Goal: Task Accomplishment & Management: Complete application form

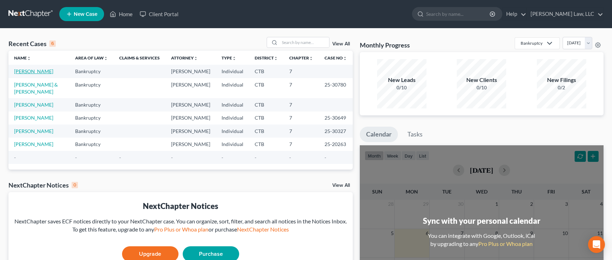
click at [40, 74] on link "[PERSON_NAME]" at bounding box center [33, 71] width 39 height 6
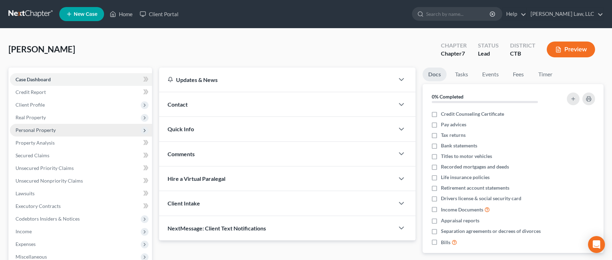
click at [49, 131] on span "Personal Property" at bounding box center [36, 130] width 40 height 6
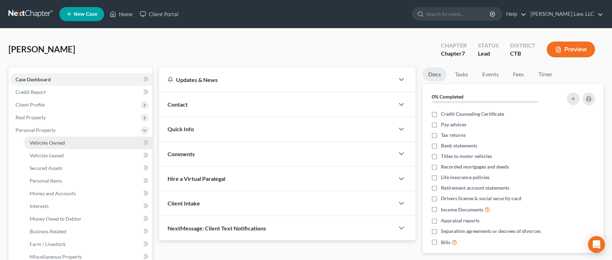
scroll to position [35, 0]
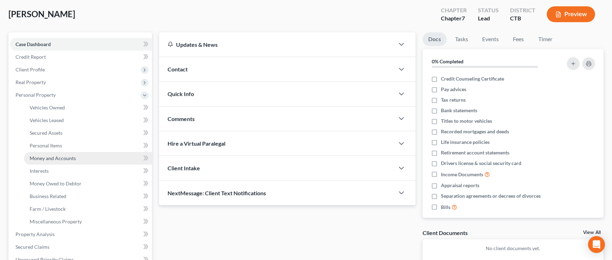
click at [54, 160] on span "Money and Accounts" at bounding box center [53, 158] width 46 height 6
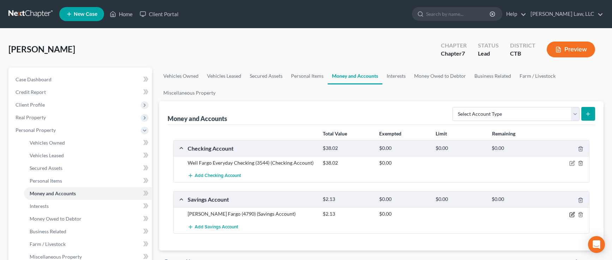
click at [571, 216] on icon "button" at bounding box center [572, 214] width 3 height 3
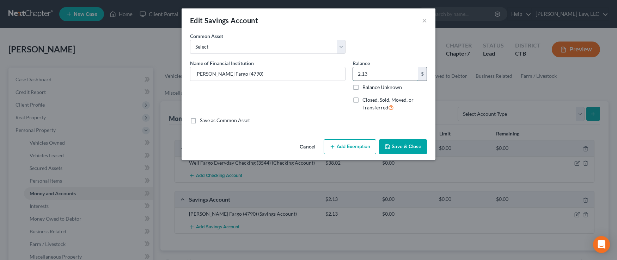
click at [372, 73] on input "2.13" at bounding box center [385, 73] width 65 height 13
type input "0.00"
click at [392, 144] on button "Save & Close" at bounding box center [403, 147] width 48 height 15
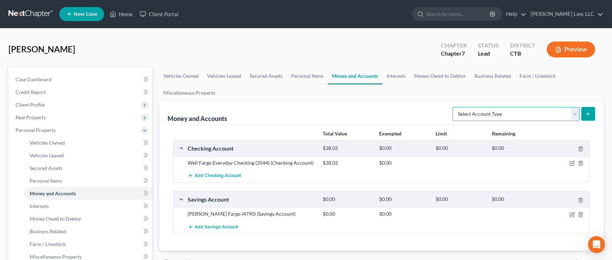
click at [575, 114] on select "Select Account Type Brokerage Cash on Hand Certificates of Deposit Checking Acc…" at bounding box center [515, 114] width 127 height 14
select select "cash_on_hand"
click at [454, 107] on select "Select Account Type Brokerage Cash on Hand Certificates of Deposit Checking Acc…" at bounding box center [515, 114] width 127 height 14
click at [588, 114] on line "submit" at bounding box center [588, 113] width 0 height 3
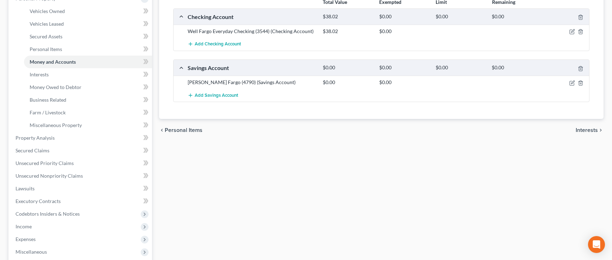
scroll to position [35, 0]
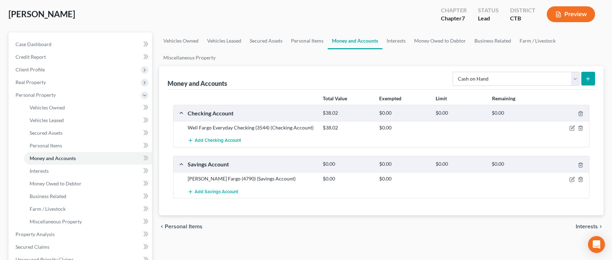
click at [588, 79] on line "submit" at bounding box center [588, 78] width 0 height 3
click at [575, 80] on select "Select Account Type Brokerage Cash on Hand Certificates of Deposit Checking Acc…" at bounding box center [515, 79] width 127 height 14
click at [454, 72] on select "Select Account Type Brokerage Cash on Hand Certificates of Deposit Checking Acc…" at bounding box center [515, 79] width 127 height 14
click at [587, 78] on icon "submit" at bounding box center [588, 79] width 6 height 6
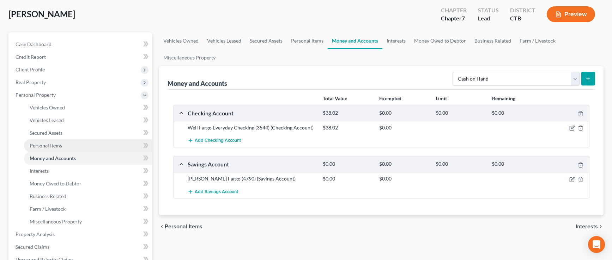
click at [59, 146] on span "Personal Items" at bounding box center [46, 146] width 32 height 6
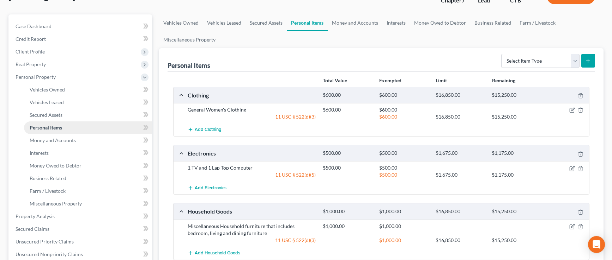
scroll to position [70, 0]
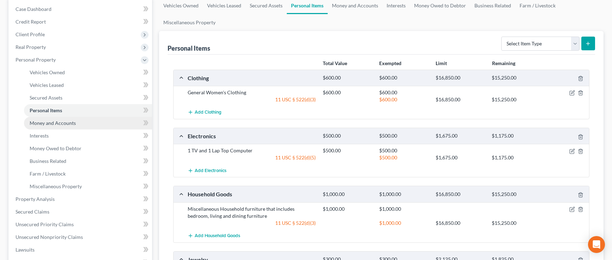
click at [63, 123] on span "Money and Accounts" at bounding box center [53, 123] width 46 height 6
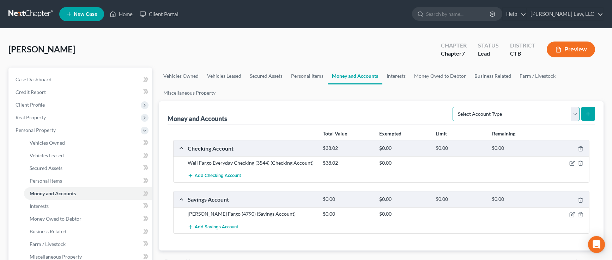
click at [574, 115] on select "Select Account Type Brokerage Cash on Hand Certificates of Deposit Checking Acc…" at bounding box center [515, 114] width 127 height 14
select select "cash_on_hand"
click at [454, 107] on select "Select Account Type Brokerage Cash on Hand Certificates of Deposit Checking Acc…" at bounding box center [515, 114] width 127 height 14
click at [589, 114] on line "submit" at bounding box center [587, 114] width 3 height 0
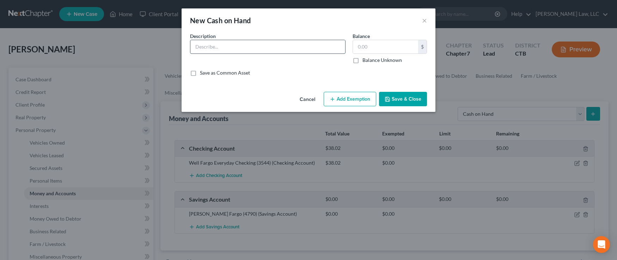
click at [286, 47] on input "text" at bounding box center [267, 46] width 155 height 13
type input "Cash"
click at [371, 45] on input "text" at bounding box center [385, 46] width 65 height 13
type input "25.00"
click at [412, 98] on button "Save & Close" at bounding box center [403, 99] width 48 height 15
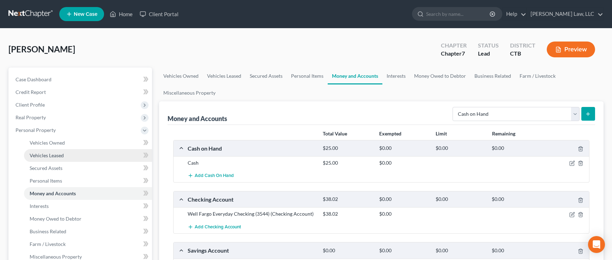
click at [44, 155] on span "Vehicles Leased" at bounding box center [47, 156] width 34 height 6
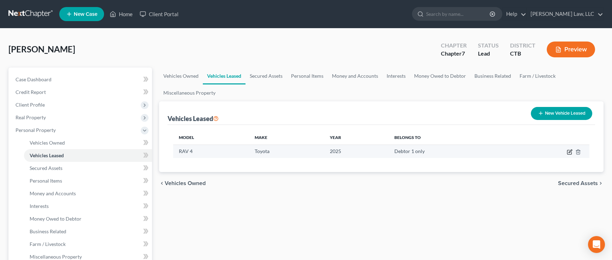
click at [569, 152] on icon "button" at bounding box center [569, 151] width 3 height 3
select select "0"
select select "1"
select select "0"
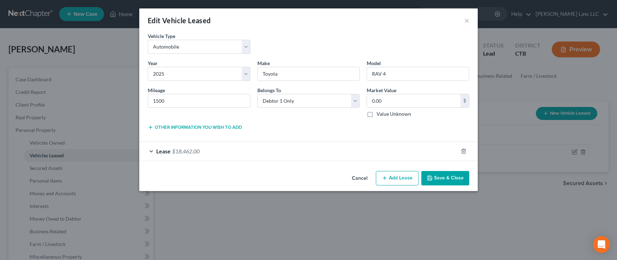
click at [252, 155] on div "Lease $18,462.00" at bounding box center [298, 151] width 319 height 19
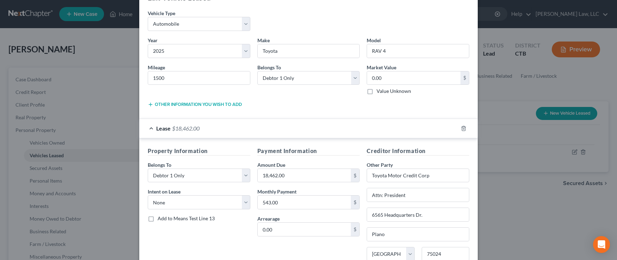
scroll to position [35, 0]
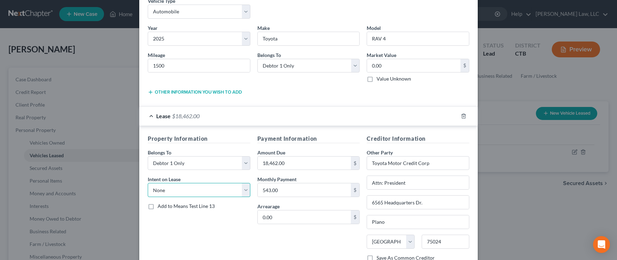
click at [243, 191] on select "Select None Assume Reject" at bounding box center [199, 190] width 103 height 14
select select "1"
click at [148, 183] on select "Select None Assume Reject" at bounding box center [199, 190] width 103 height 14
click at [203, 236] on div "Property Information Belongs To * Select Debtor 1 Only Debtor 2 Only Debtor 1 A…" at bounding box center [199, 201] width 110 height 133
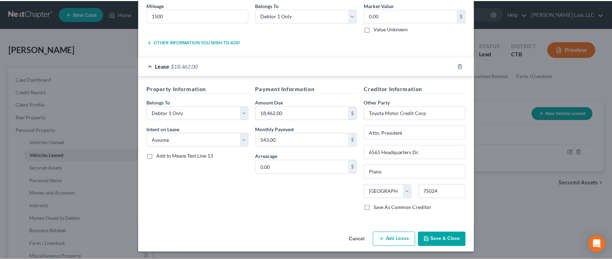
scroll to position [86, 0]
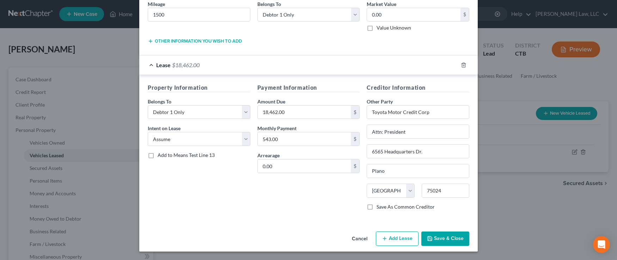
click at [376, 208] on label "Save As Common Creditor" at bounding box center [405, 207] width 58 height 7
click at [379, 208] on input "Save As Common Creditor" at bounding box center [381, 206] width 5 height 5
click at [441, 239] on button "Save & Close" at bounding box center [445, 239] width 48 height 15
checkbox input "false"
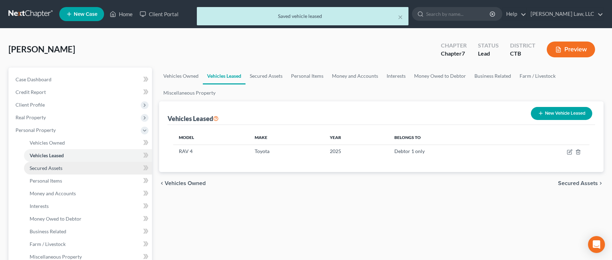
click at [41, 169] on span "Secured Assets" at bounding box center [46, 168] width 33 height 6
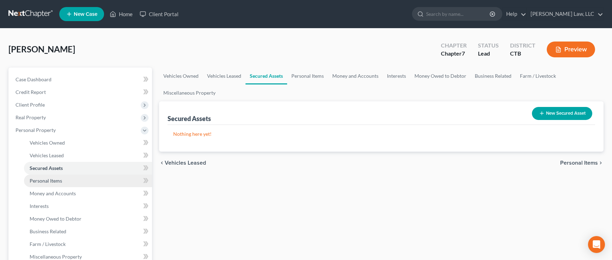
click at [45, 183] on span "Personal Items" at bounding box center [46, 181] width 32 height 6
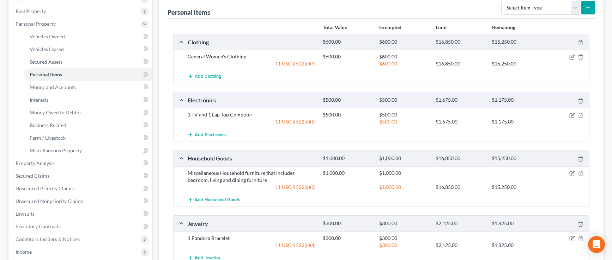
scroll to position [106, 0]
click at [54, 87] on span "Money and Accounts" at bounding box center [53, 88] width 46 height 6
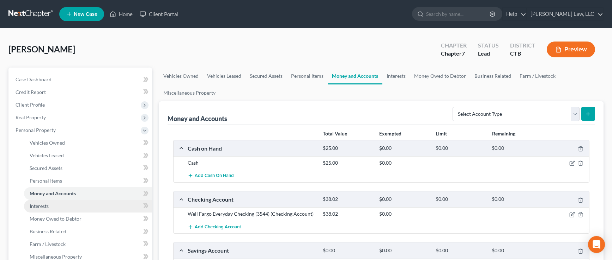
click at [38, 206] on span "Interests" at bounding box center [39, 206] width 19 height 6
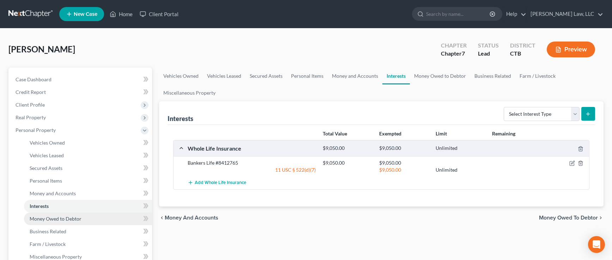
click at [72, 219] on span "Money Owed to Debtor" at bounding box center [56, 219] width 52 height 6
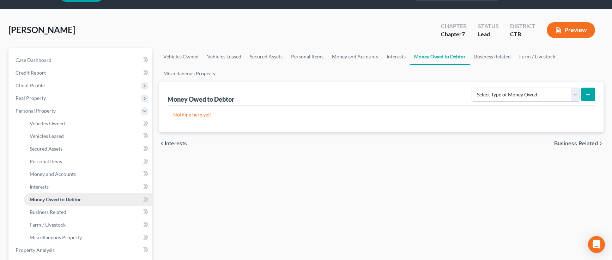
scroll to position [35, 0]
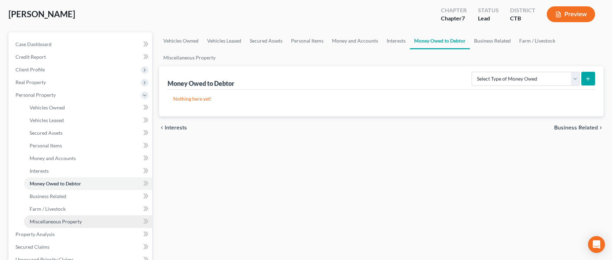
click at [69, 224] on span "Miscellaneous Property" at bounding box center [56, 222] width 52 height 6
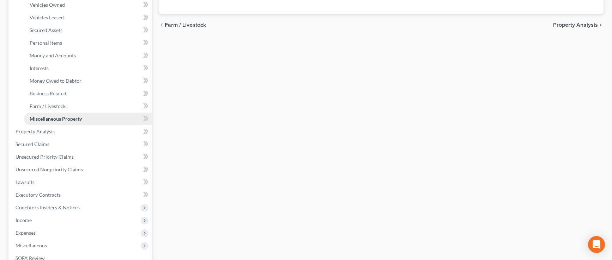
scroll to position [141, 0]
click at [33, 129] on span "Property Analysis" at bounding box center [35, 129] width 39 height 6
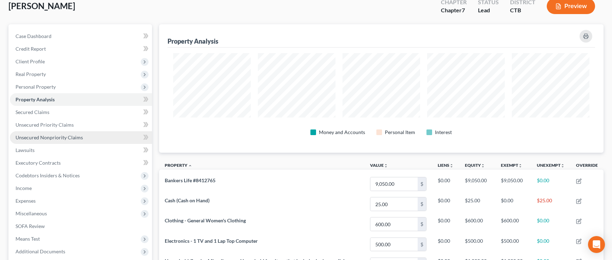
scroll to position [35, 0]
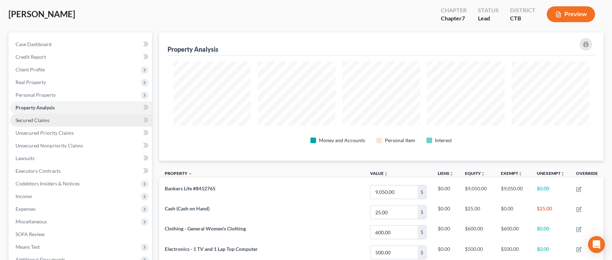
click at [28, 120] on span "Secured Claims" at bounding box center [33, 120] width 34 height 6
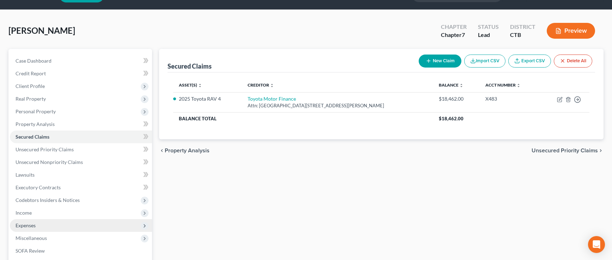
scroll to position [35, 0]
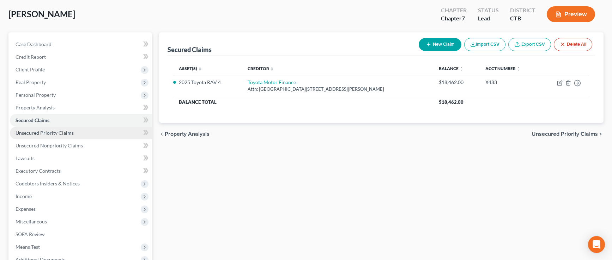
click at [26, 132] on span "Unsecured Priority Claims" at bounding box center [45, 133] width 58 height 6
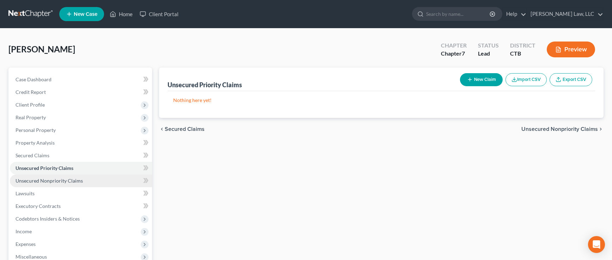
click at [27, 181] on span "Unsecured Nonpriority Claims" at bounding box center [49, 181] width 67 height 6
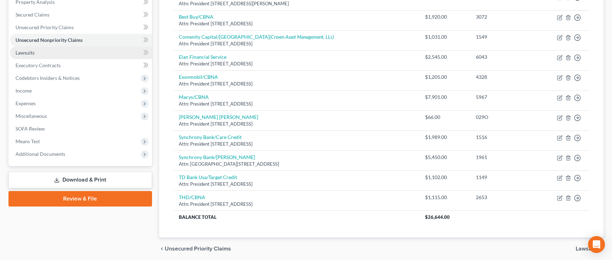
click at [19, 53] on span "Lawsuits" at bounding box center [25, 53] width 19 height 6
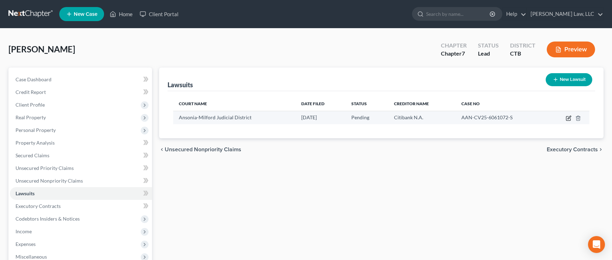
click at [567, 118] on icon "button" at bounding box center [568, 119] width 6 height 6
select select "6"
select select "0"
select select "4"
select select "43"
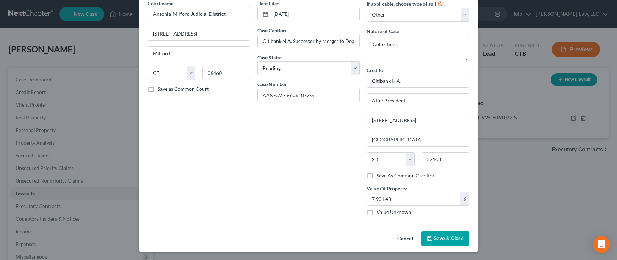
click at [441, 238] on span "Save & Close" at bounding box center [449, 239] width 30 height 6
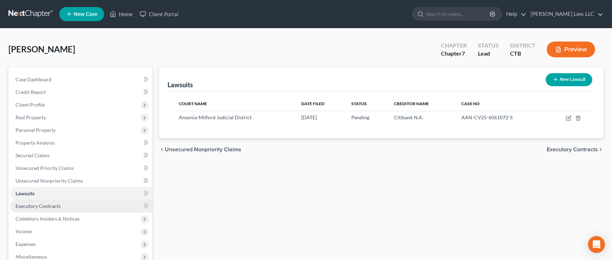
click at [51, 207] on span "Executory Contracts" at bounding box center [38, 206] width 45 height 6
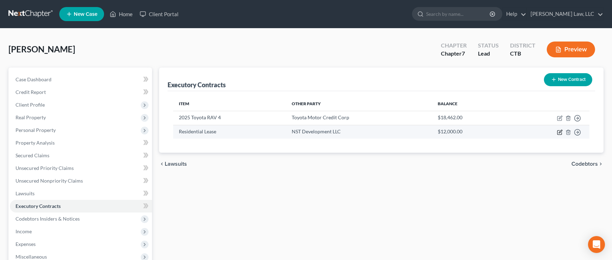
click at [559, 131] on icon "button" at bounding box center [560, 133] width 6 height 6
select select "3"
select select "6"
select select "3"
select select "0"
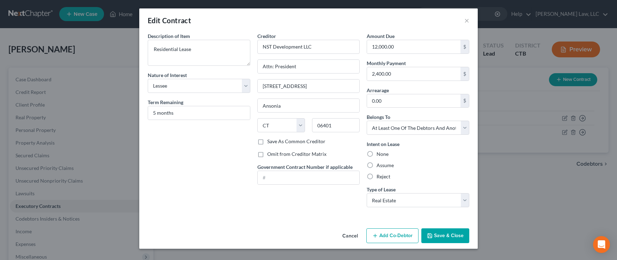
click at [376, 167] on label "Assume" at bounding box center [384, 165] width 17 height 7
click at [379, 167] on input "Assume" at bounding box center [381, 164] width 5 height 5
radio input "true"
click at [375, 237] on line "button" at bounding box center [375, 235] width 0 height 3
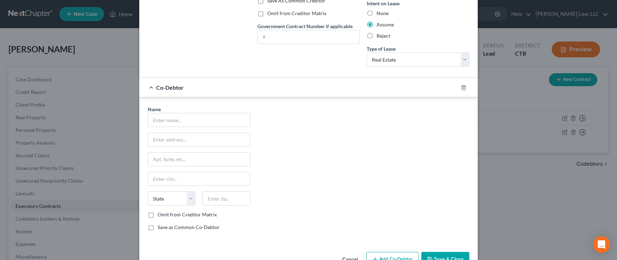
scroll to position [162, 0]
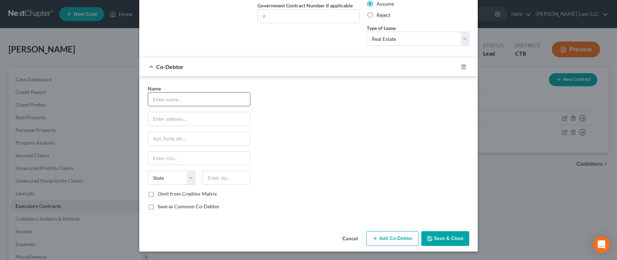
click at [174, 101] on input "text" at bounding box center [199, 99] width 102 height 13
type input "a"
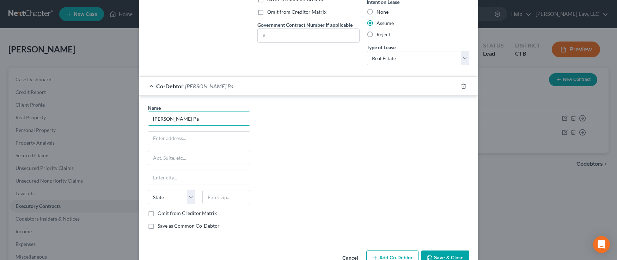
scroll to position [127, 0]
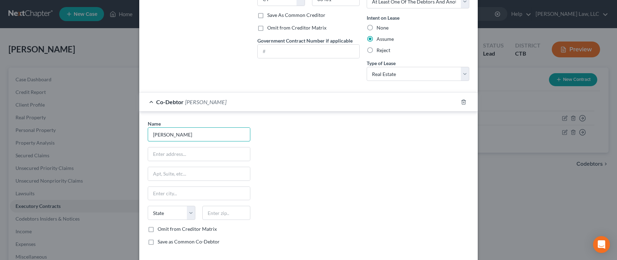
type input "[PERSON_NAME]"
type input "Attn: Tenant"
type input "[STREET_ADDRESS]"
type input "Ansonia"
select select "6"
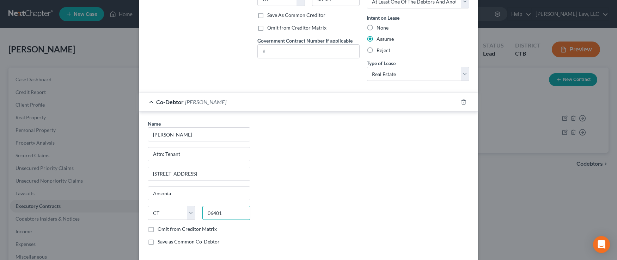
type input "06401"
click at [158, 230] on label "Omit from Creditor Matrix" at bounding box center [187, 229] width 59 height 7
click at [160, 230] on input "Omit from Creditor Matrix" at bounding box center [162, 228] width 5 height 5
checkbox input "true"
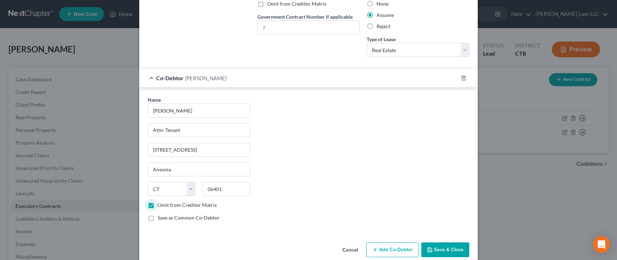
scroll to position [162, 0]
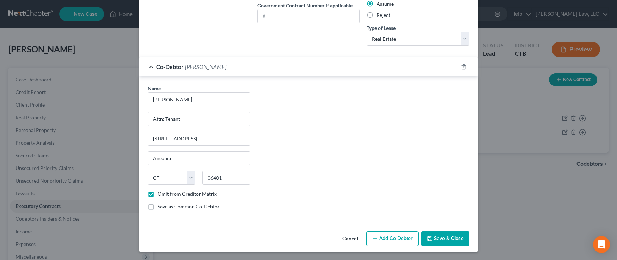
click at [373, 240] on icon "button" at bounding box center [375, 239] width 6 height 6
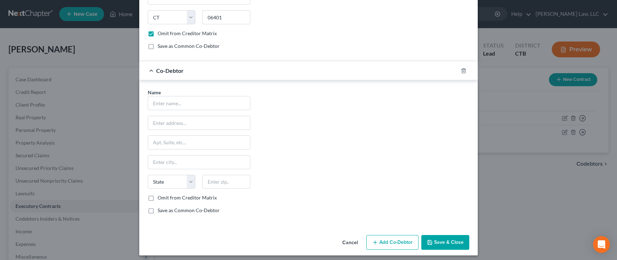
scroll to position [326, 0]
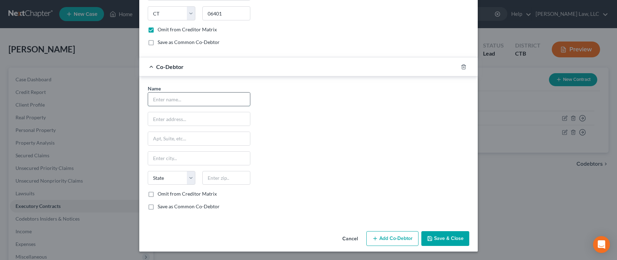
click at [209, 99] on input "text" at bounding box center [199, 99] width 102 height 13
type input "[PERSON_NAME]"
type input "Attn: Tenant"
click at [195, 138] on input "[STREET_ADDRESS]" at bounding box center [199, 138] width 102 height 13
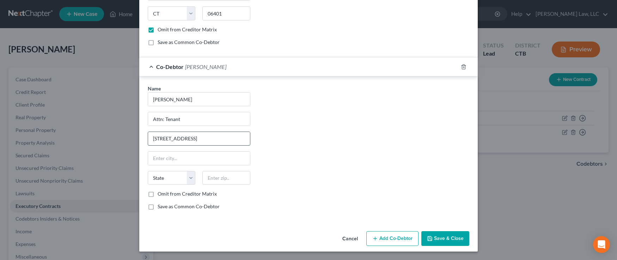
type input "[STREET_ADDRESS]"
type input "Ansonia"
select select "6"
type input "06401"
click at [179, 139] on input "[STREET_ADDRESS]" at bounding box center [199, 138] width 102 height 13
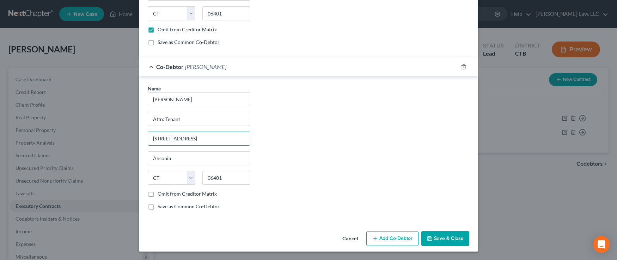
type input "[STREET_ADDRESS]"
click at [314, 171] on div "Name * [PERSON_NAME] Attn: Tenant [STREET_ADDRESS][GEOGRAPHIC_DATA] [GEOGRAPHIC…" at bounding box center [308, 150] width 329 height 131
click at [158, 195] on label "Omit from Creditor Matrix" at bounding box center [187, 194] width 59 height 7
click at [160, 195] on input "Omit from Creditor Matrix" at bounding box center [162, 193] width 5 height 5
checkbox input "true"
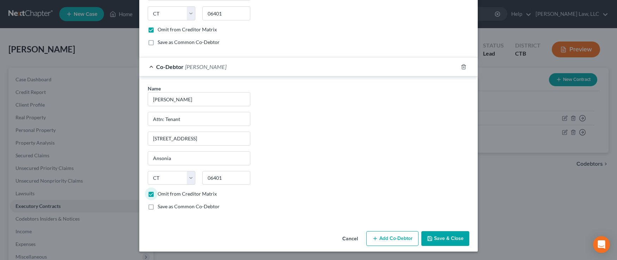
click at [429, 239] on icon "button" at bounding box center [430, 239] width 6 height 6
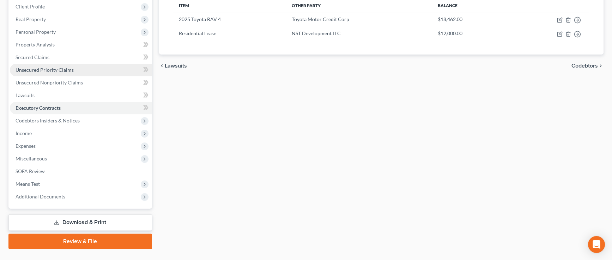
scroll to position [106, 0]
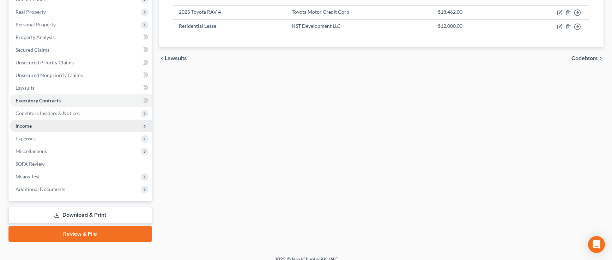
click at [21, 127] on span "Income" at bounding box center [24, 126] width 16 height 6
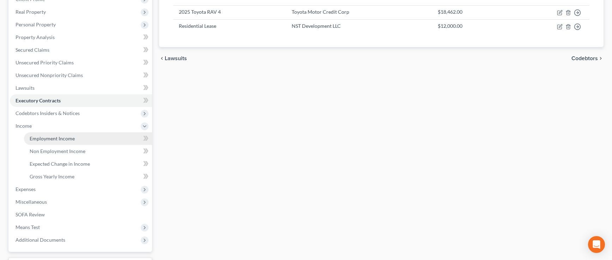
click at [40, 139] on span "Employment Income" at bounding box center [52, 139] width 45 height 6
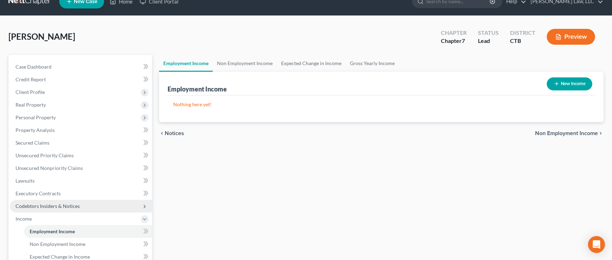
scroll to position [35, 0]
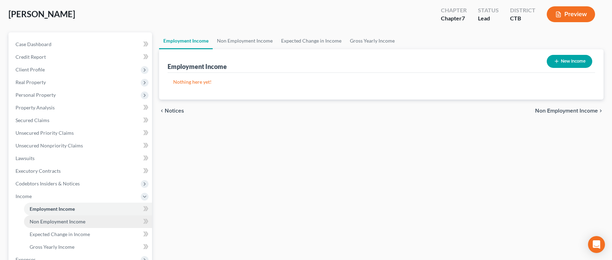
click at [70, 223] on span "Non Employment Income" at bounding box center [58, 222] width 56 height 6
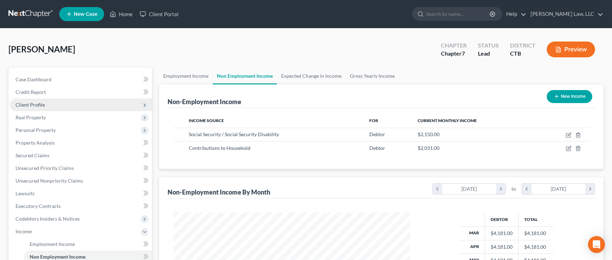
click at [25, 106] on span "Client Profile" at bounding box center [30, 105] width 29 height 6
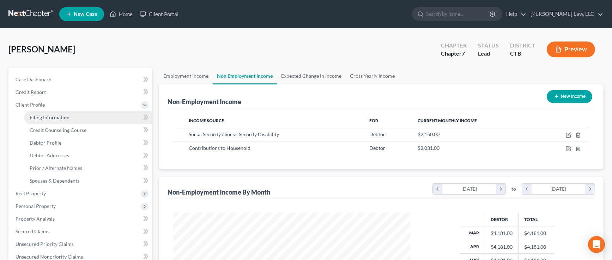
click at [51, 119] on span "Filing Information" at bounding box center [50, 118] width 40 height 6
select select "1"
select select "0"
select select "12"
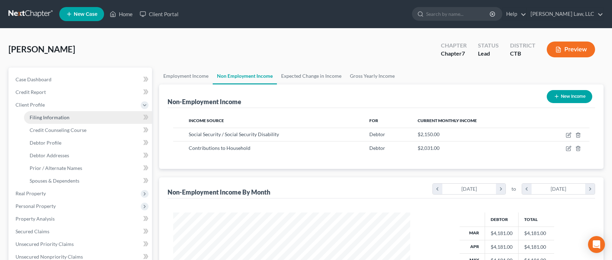
select select "0"
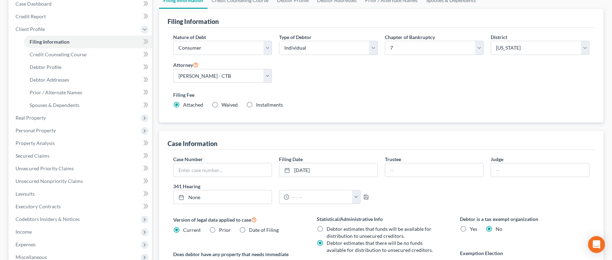
scroll to position [106, 0]
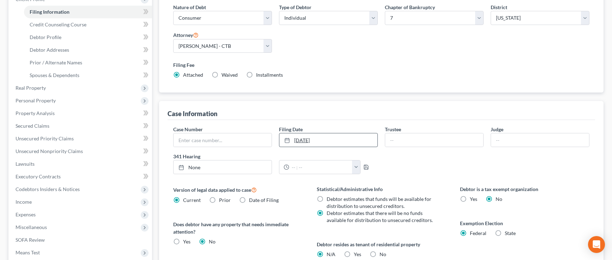
click at [288, 142] on icon at bounding box center [287, 141] width 6 height 6
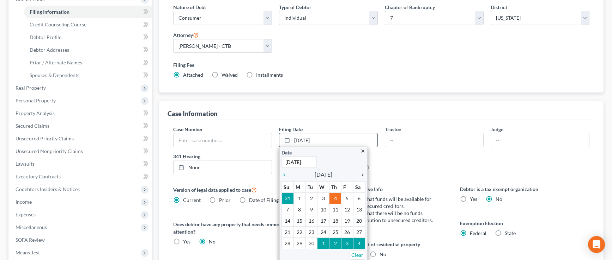
click at [362, 175] on icon "chevron_right" at bounding box center [360, 175] width 9 height 6
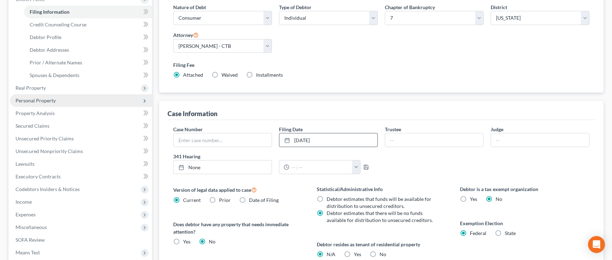
scroll to position [0, 0]
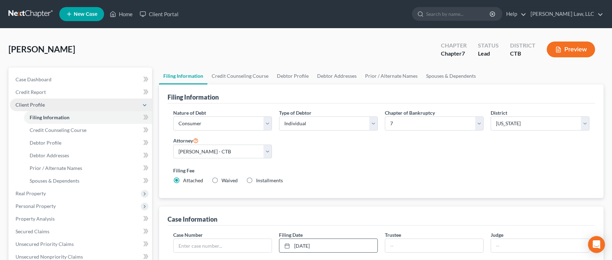
click at [39, 104] on span "Client Profile" at bounding box center [30, 105] width 29 height 6
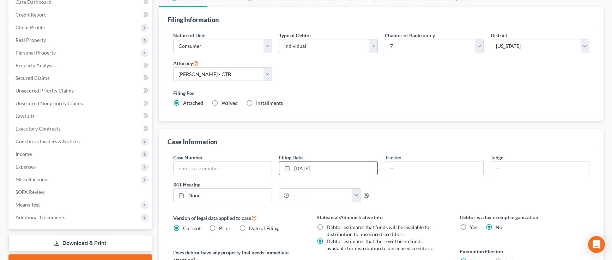
scroll to position [70, 0]
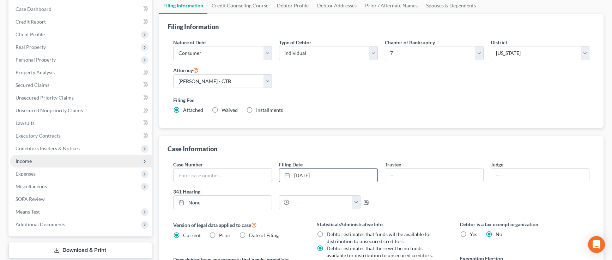
click at [25, 161] on span "Income" at bounding box center [24, 161] width 16 height 6
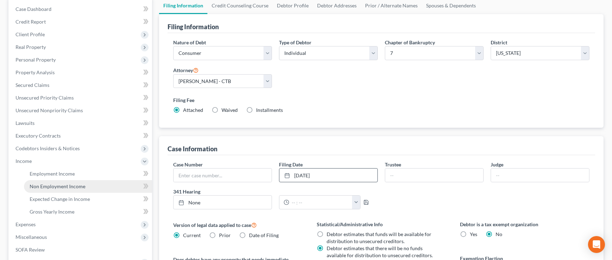
click at [60, 188] on span "Non Employment Income" at bounding box center [58, 187] width 56 height 6
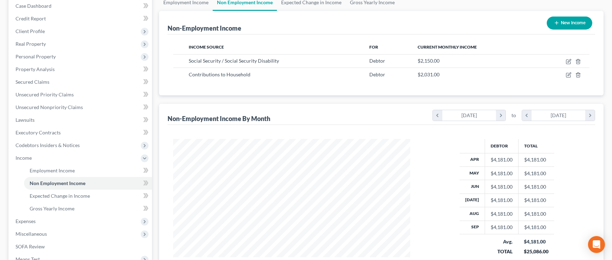
scroll to position [106, 0]
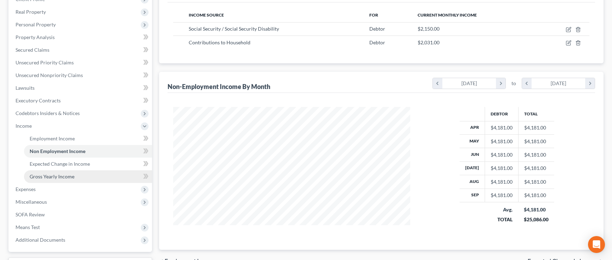
click at [43, 178] on span "Gross Yearly Income" at bounding box center [52, 177] width 45 height 6
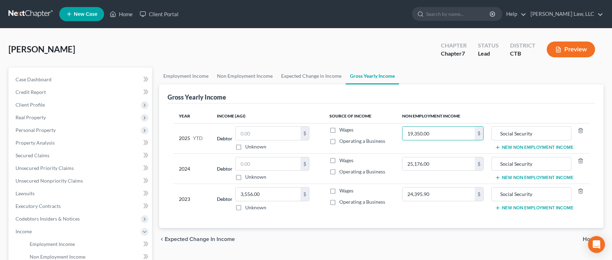
type input "19,350.00"
click at [417, 222] on div "Year Income (AGI) Source of Income Non Employment Income 2025 YTD Debtor $ Unkn…" at bounding box center [380, 166] width 427 height 125
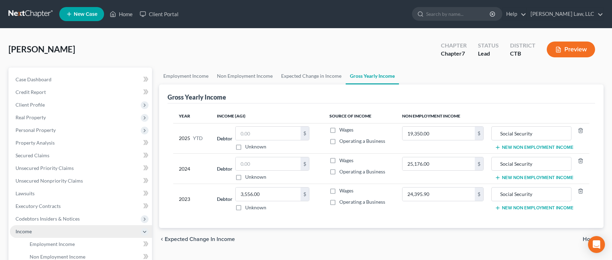
click at [23, 231] on span "Income" at bounding box center [24, 232] width 16 height 6
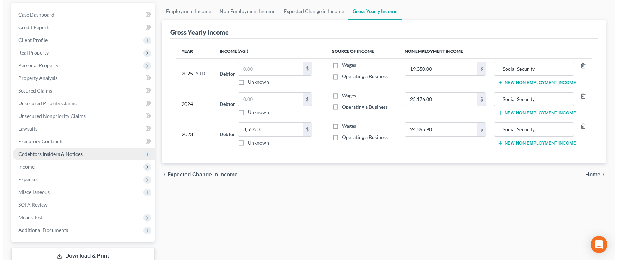
scroll to position [70, 0]
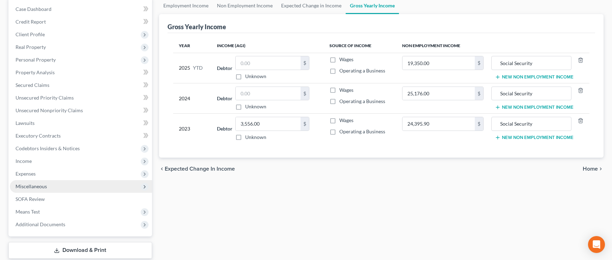
click at [32, 188] on span "Miscellaneous" at bounding box center [31, 187] width 31 height 6
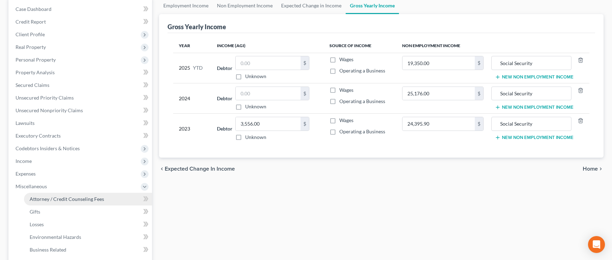
click at [39, 200] on span "Attorney / Credit Counseling Fees" at bounding box center [67, 199] width 74 height 6
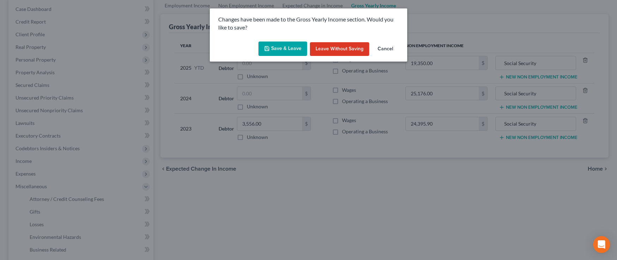
click at [299, 48] on button "Save & Leave" at bounding box center [282, 49] width 49 height 15
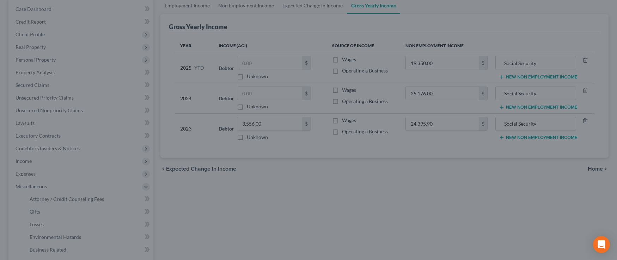
select select "0"
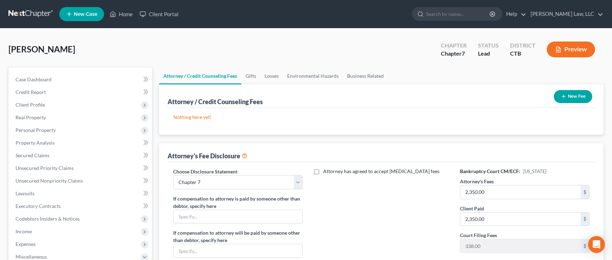
click at [562, 98] on icon "button" at bounding box center [563, 97] width 6 height 6
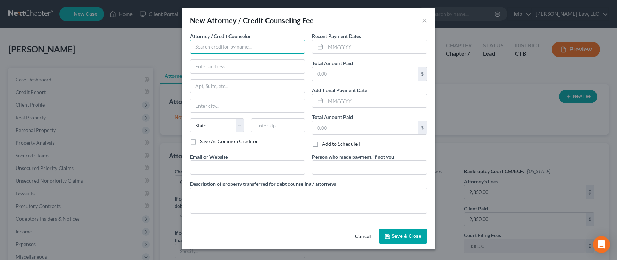
click at [232, 51] on input "text" at bounding box center [247, 47] width 115 height 14
type input "[PERSON_NAME]."
type input "[PERSON_NAME] Law, LLC"
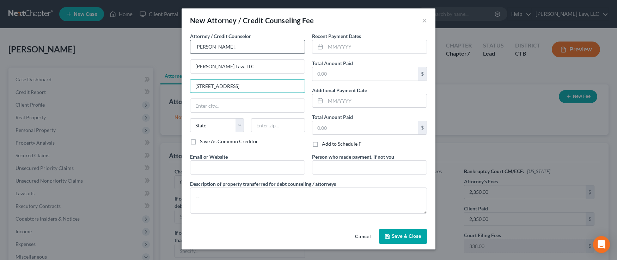
type input "[STREET_ADDRESS]"
type input "Old S"
drag, startPoint x: 244, startPoint y: 48, endPoint x: 167, endPoint y: 51, distance: 76.9
click at [167, 50] on div "New Attorney / Credit Counseling Fee × Attorney / Credit Counselor * [PERSON_NA…" at bounding box center [308, 130] width 617 height 260
type input "[DOMAIN_NAME]"
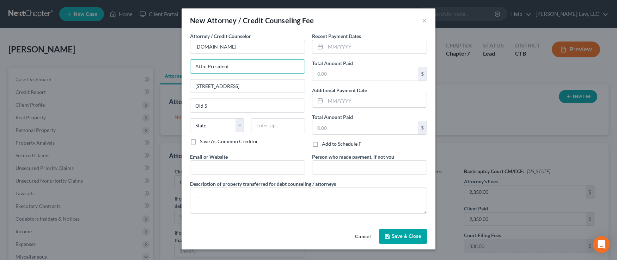
type input "Attn: President"
drag, startPoint x: 247, startPoint y: 83, endPoint x: 166, endPoint y: 94, distance: 81.9
click at [166, 94] on div "New Attorney / Credit Counseling Fee × Attorney / Credit Counselor * [DOMAIN_NA…" at bounding box center [308, 130] width 617 height 260
type input "[STREET_ADDRESS]"
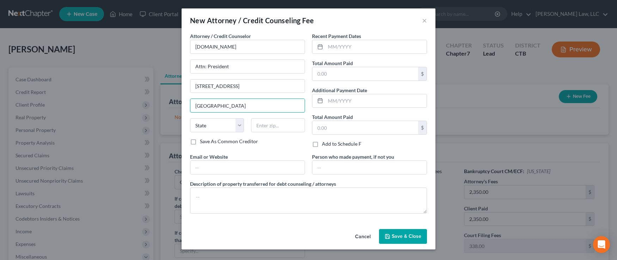
type input "[GEOGRAPHIC_DATA]"
select select "33"
type input "07306"
click at [200, 172] on input "text" at bounding box center [247, 167] width 114 height 13
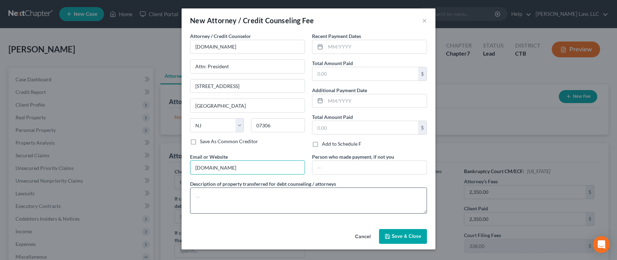
type input "[DOMAIN_NAME]"
click at [199, 195] on textarea at bounding box center [308, 201] width 237 height 26
click at [356, 47] on input "text" at bounding box center [375, 46] width 101 height 13
type input "10/2025"
click at [349, 75] on input "text" at bounding box center [365, 73] width 106 height 13
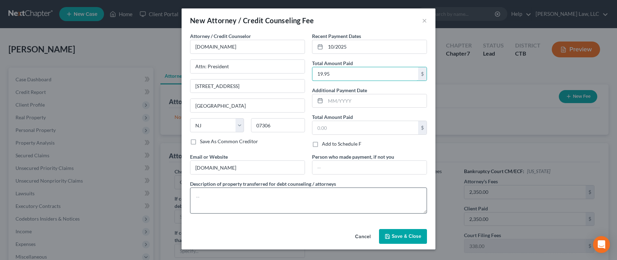
type input "19.95"
click at [202, 196] on textarea at bounding box center [308, 201] width 237 height 26
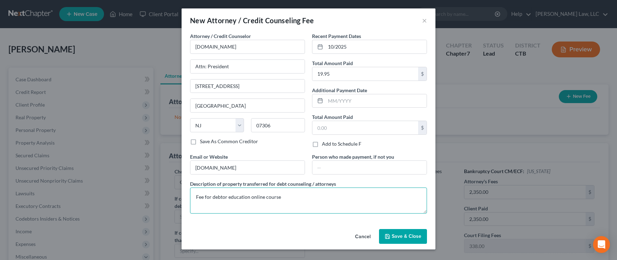
type textarea "Fee for debtor education online course"
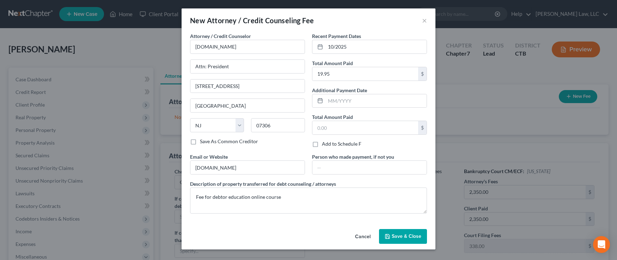
click at [396, 238] on span "Save & Close" at bounding box center [407, 237] width 30 height 6
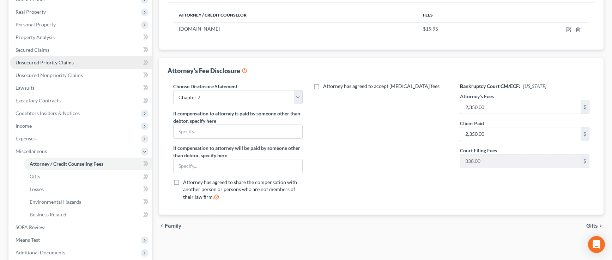
scroll to position [141, 0]
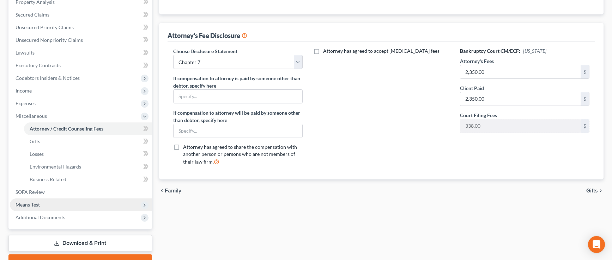
click at [24, 206] on span "Means Test" at bounding box center [28, 205] width 24 height 6
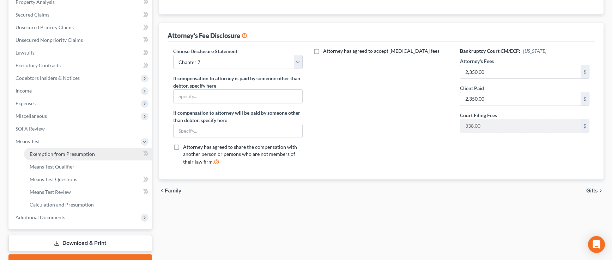
click at [80, 153] on span "Exemption from Presumption" at bounding box center [62, 154] width 65 height 6
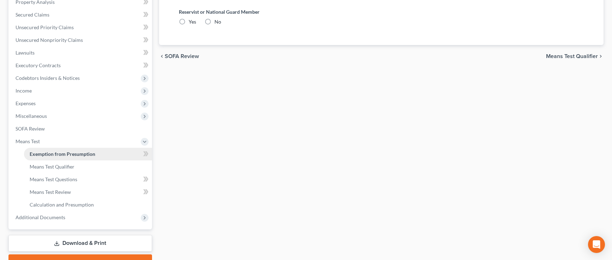
radio input "true"
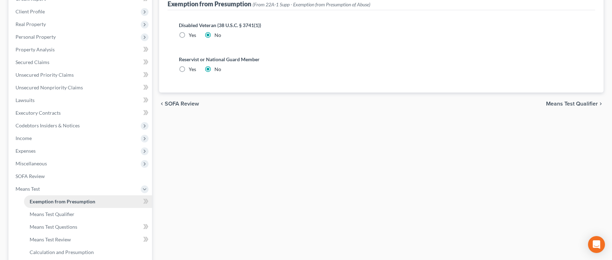
scroll to position [106, 0]
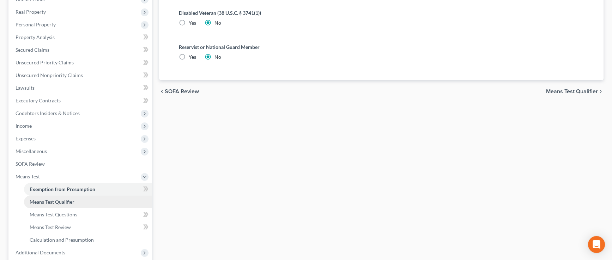
click at [58, 201] on span "Means Test Qualifier" at bounding box center [52, 202] width 45 height 6
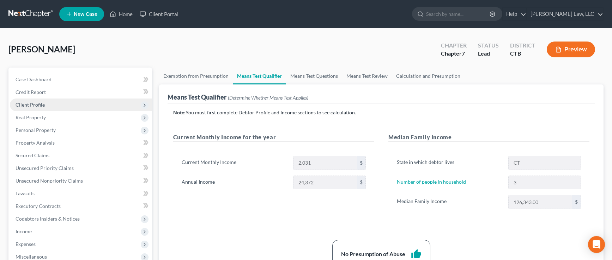
click at [41, 106] on span "Client Profile" at bounding box center [30, 105] width 29 height 6
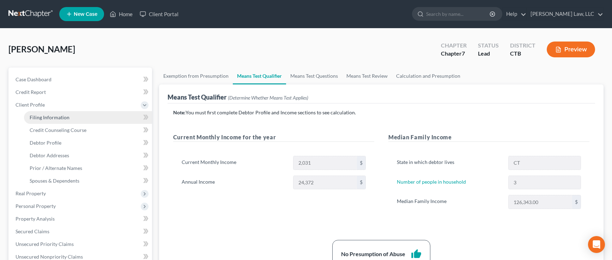
click at [45, 117] on span "Filing Information" at bounding box center [50, 118] width 40 height 6
select select "1"
select select "0"
select select "12"
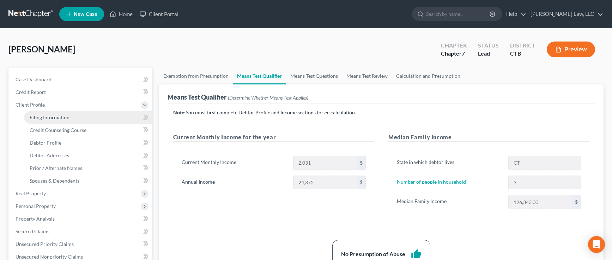
select select "0"
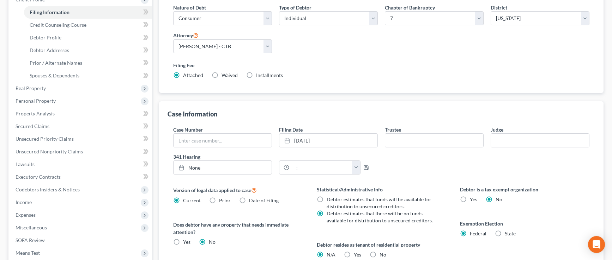
scroll to position [106, 0]
click at [50, 25] on span "Credit Counseling Course" at bounding box center [58, 25] width 57 height 6
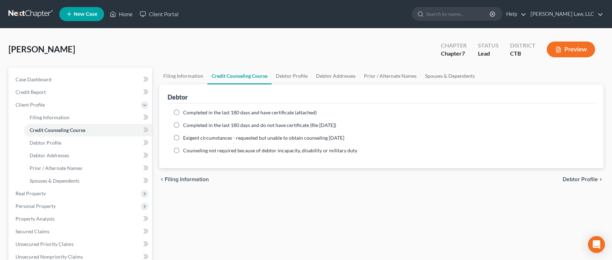
click at [559, 49] on icon "button" at bounding box center [558, 50] width 6 height 6
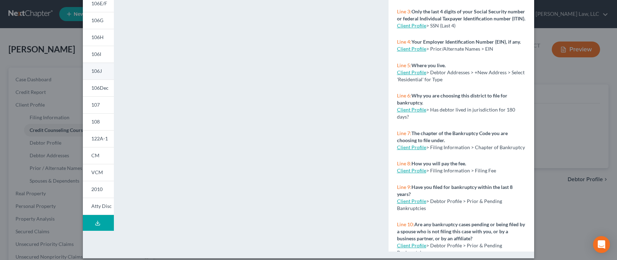
scroll to position [137, 0]
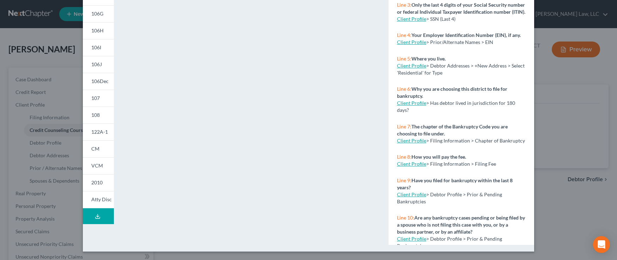
click at [95, 219] on icon at bounding box center [98, 217] width 6 height 6
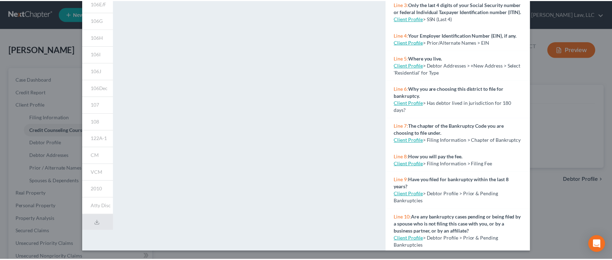
scroll to position [0, 0]
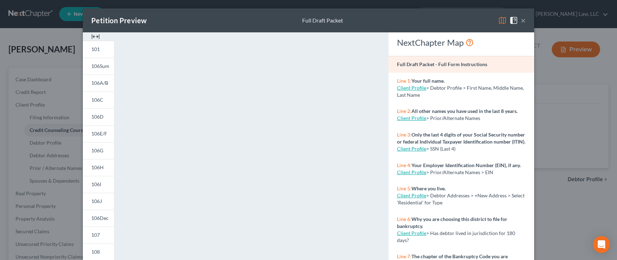
click at [521, 20] on button "×" at bounding box center [523, 20] width 5 height 8
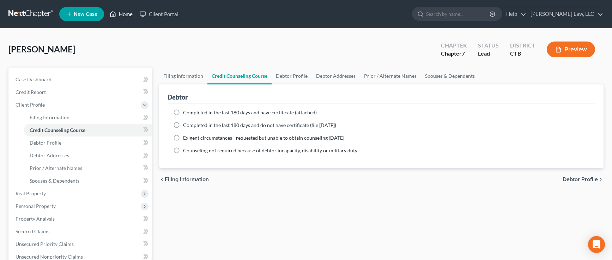
click at [123, 15] on link "Home" at bounding box center [121, 14] width 30 height 13
